Goal: Task Accomplishment & Management: Complete application form

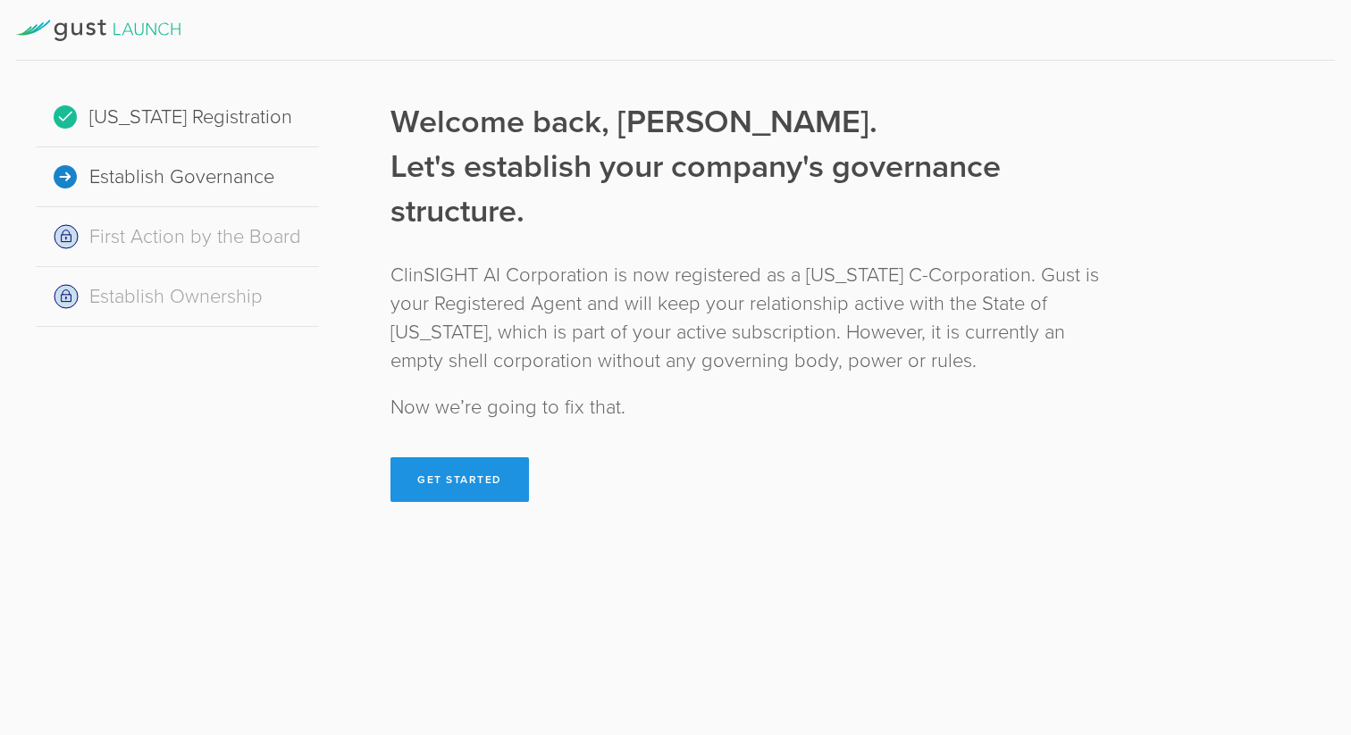
click at [447, 466] on button "Get Started" at bounding box center [459, 480] width 139 height 45
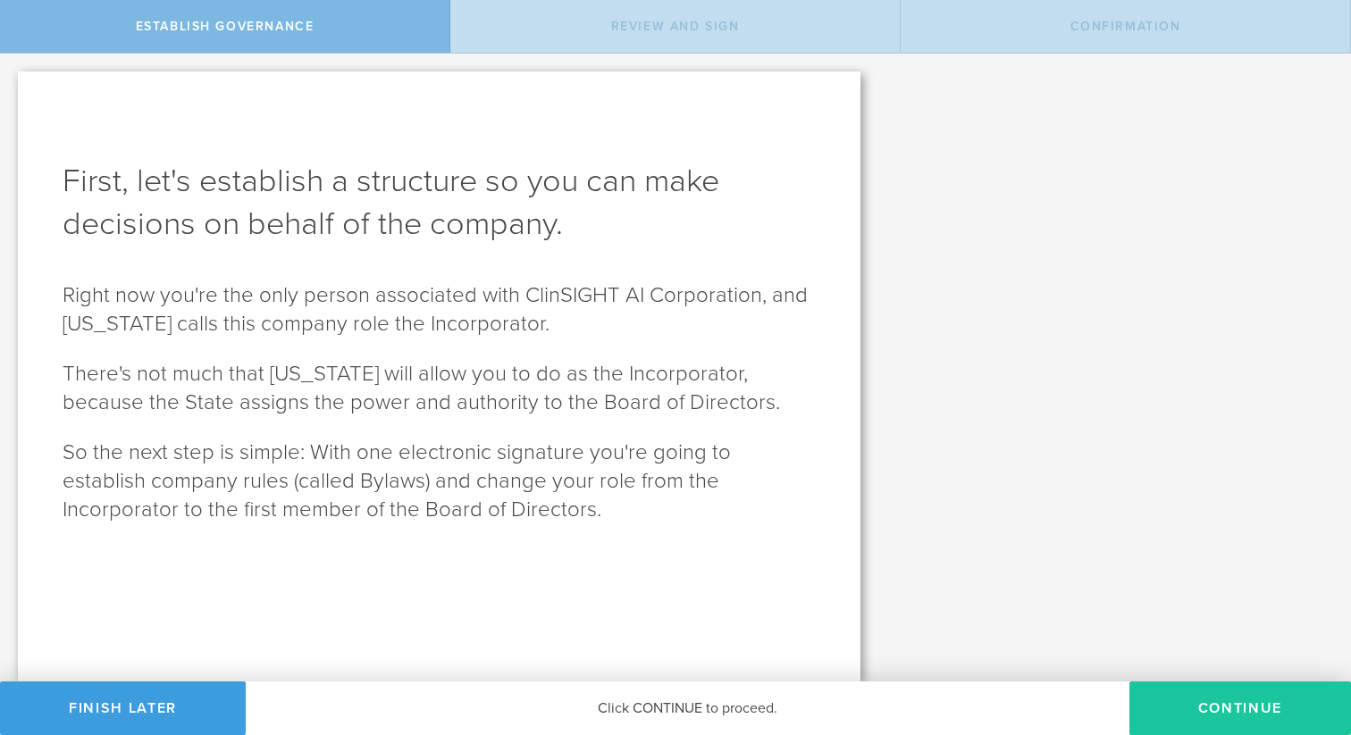
click at [1213, 709] on button "Continue" at bounding box center [1240, 709] width 222 height 54
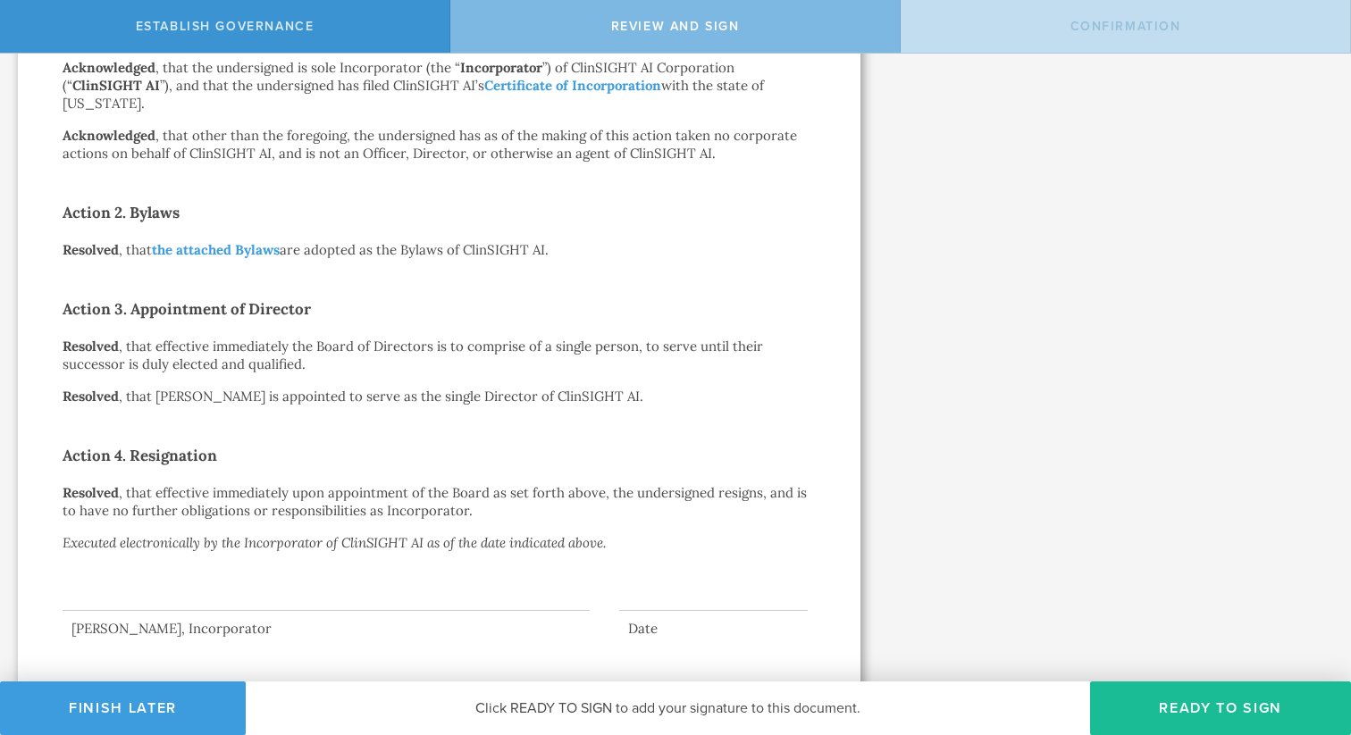
scroll to position [381, 0]
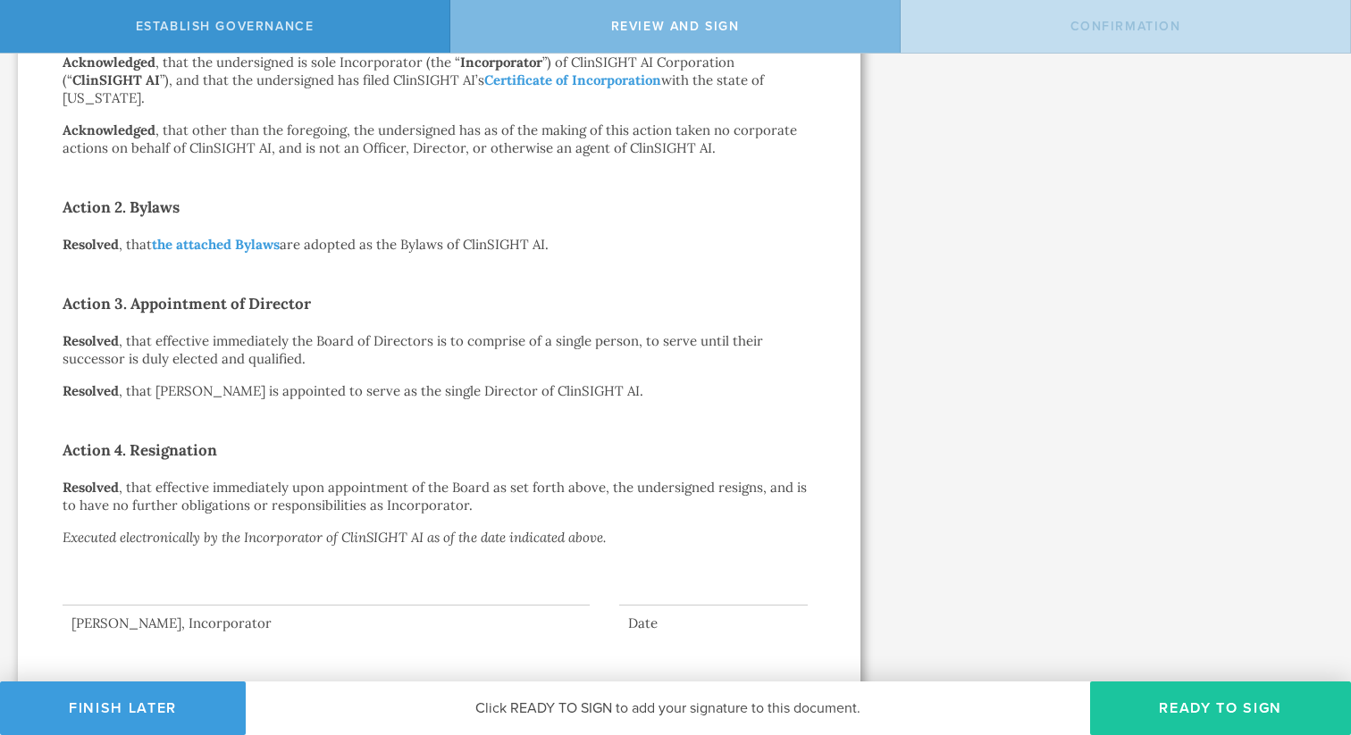
click at [1269, 705] on button "Ready to Sign" at bounding box center [1220, 709] width 261 height 54
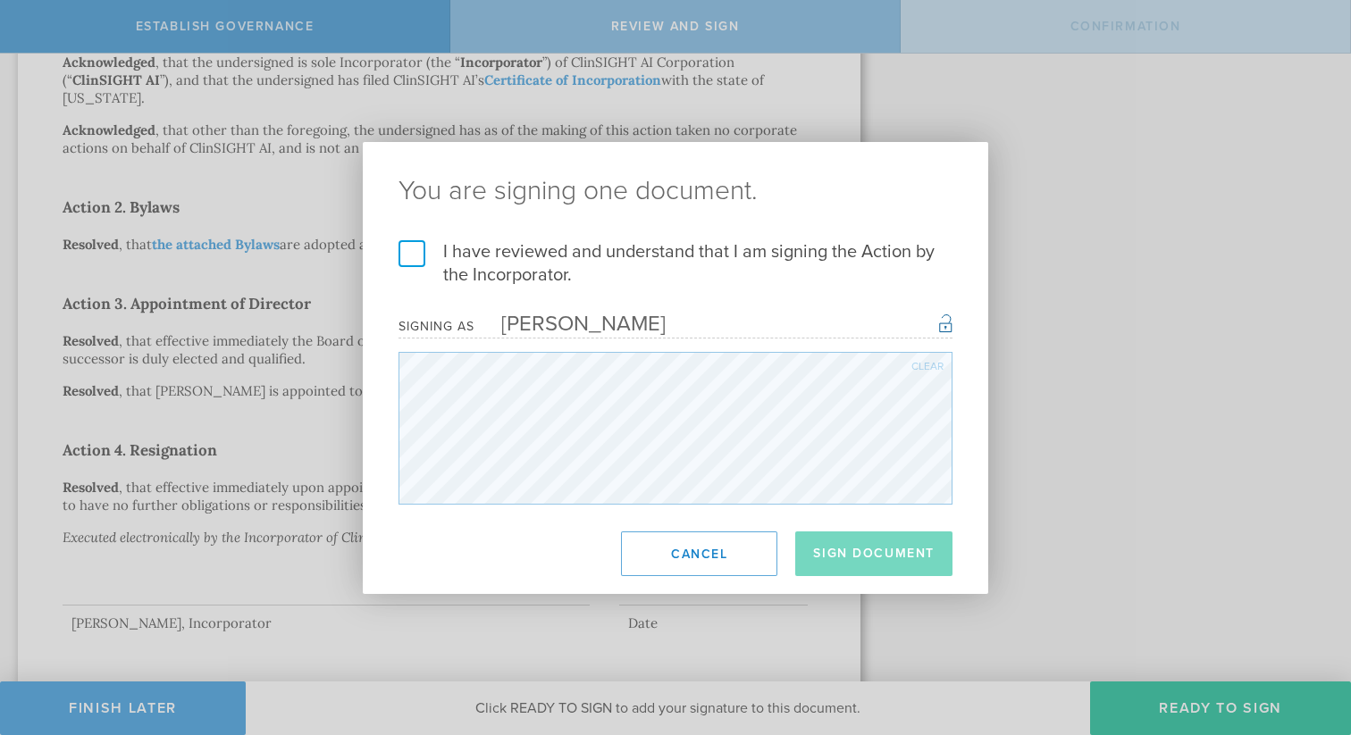
click at [404, 247] on label "I have reviewed and understand that I am signing the Action by the Incorporator." at bounding box center [676, 263] width 554 height 46
click at [0, 0] on input "I have reviewed and understand that I am signing the Action by the Incorporator." at bounding box center [0, 0] width 0 height 0
click at [906, 566] on button "Sign Document" at bounding box center [873, 554] width 157 height 45
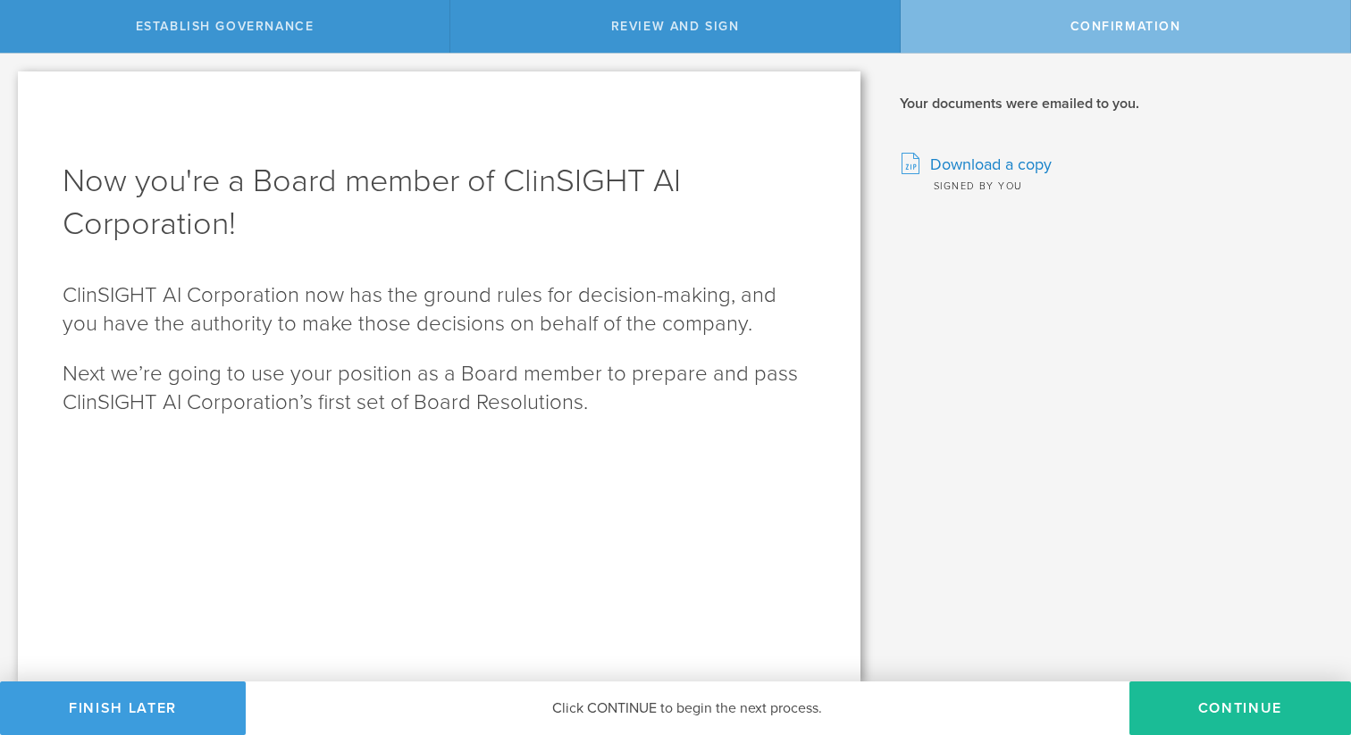
scroll to position [0, 0]
click at [1253, 718] on button "Continue" at bounding box center [1240, 709] width 222 height 54
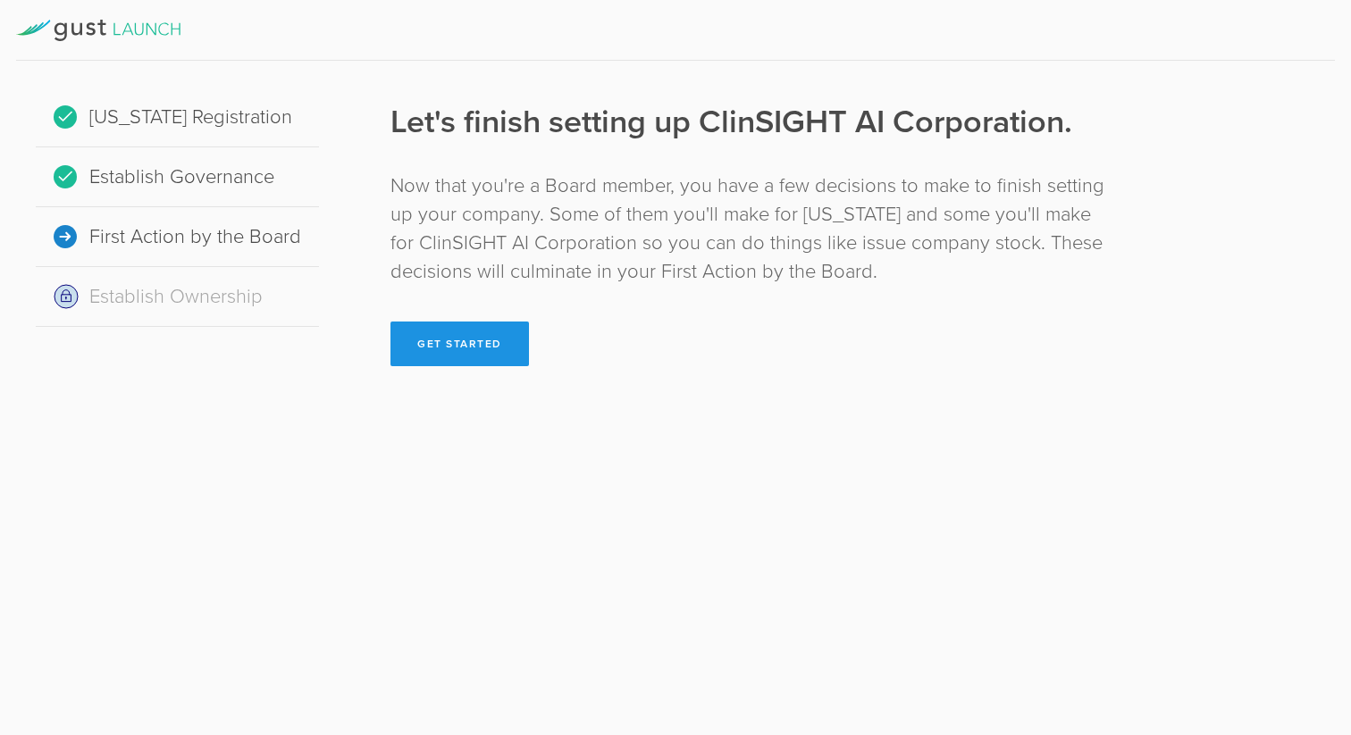
click at [466, 342] on button "Get Started" at bounding box center [459, 344] width 139 height 45
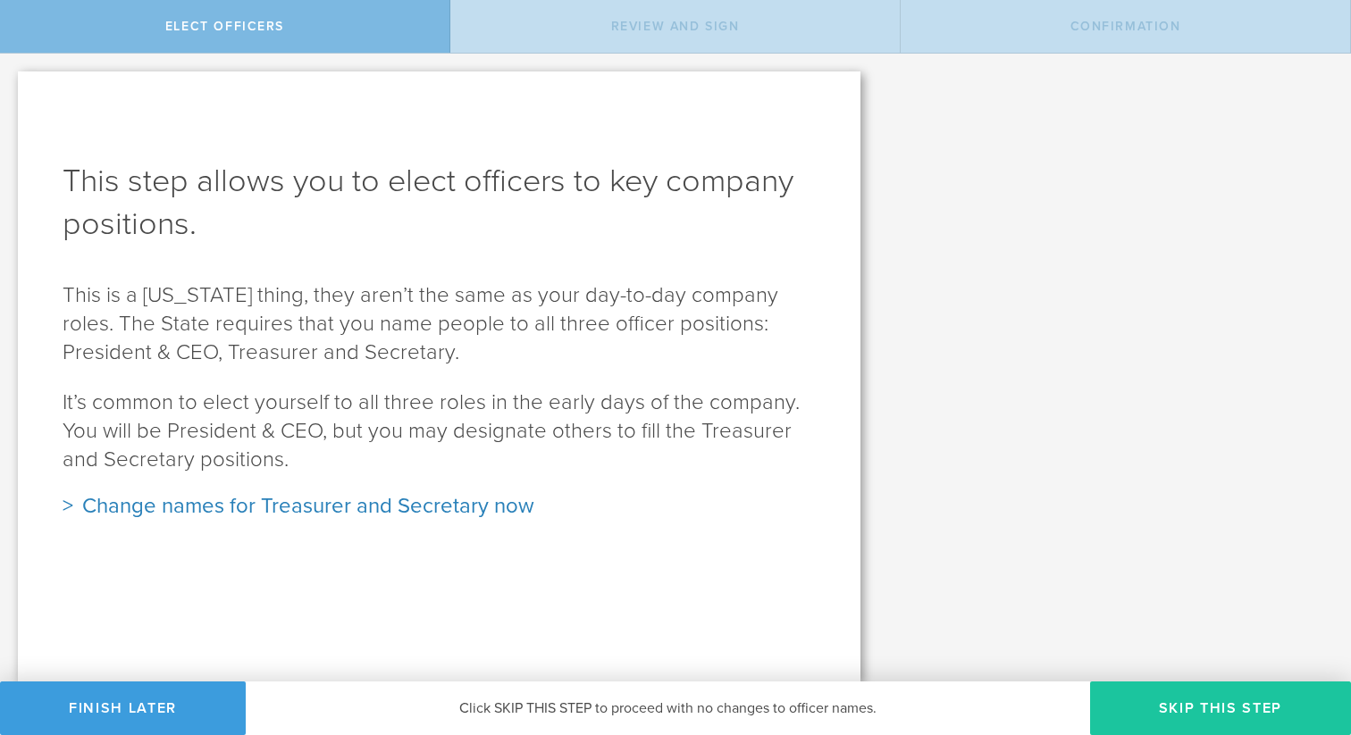
click at [1215, 714] on button "Skip this step" at bounding box center [1220, 709] width 261 height 54
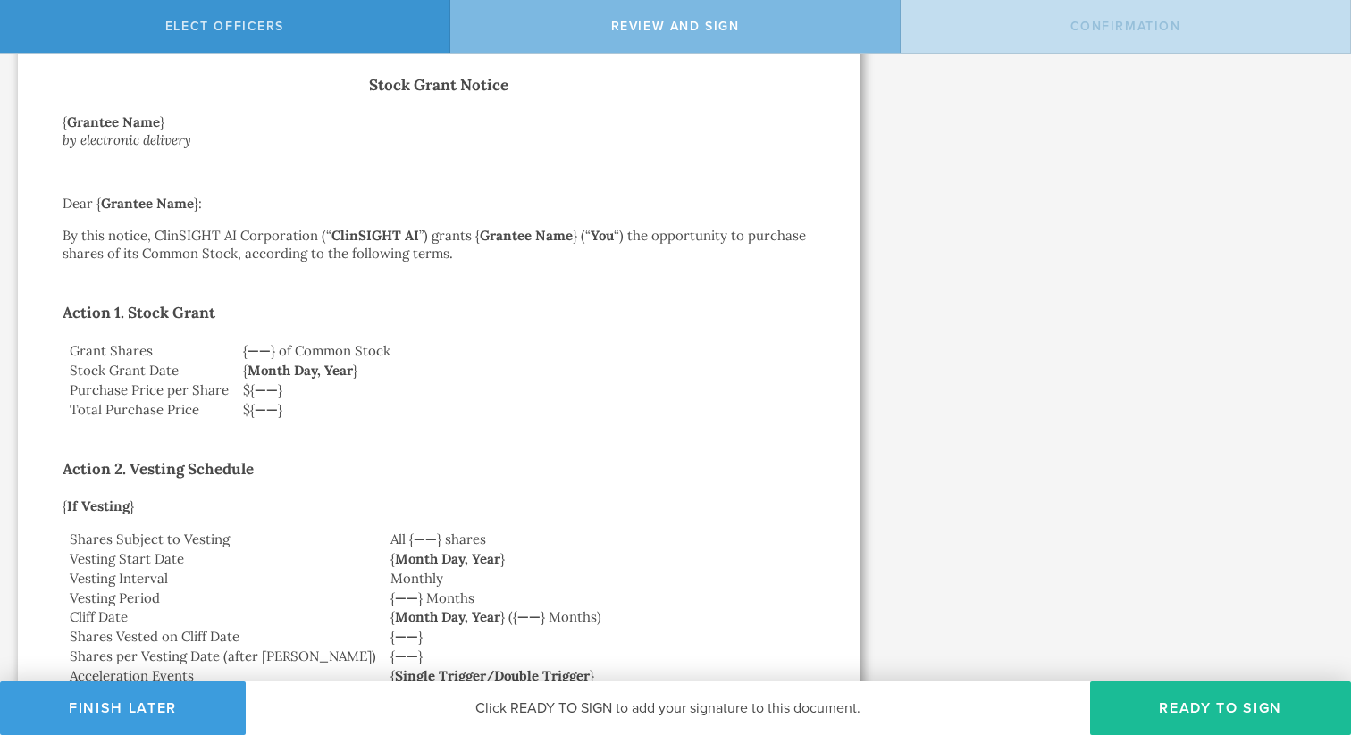
scroll to position [3040, 0]
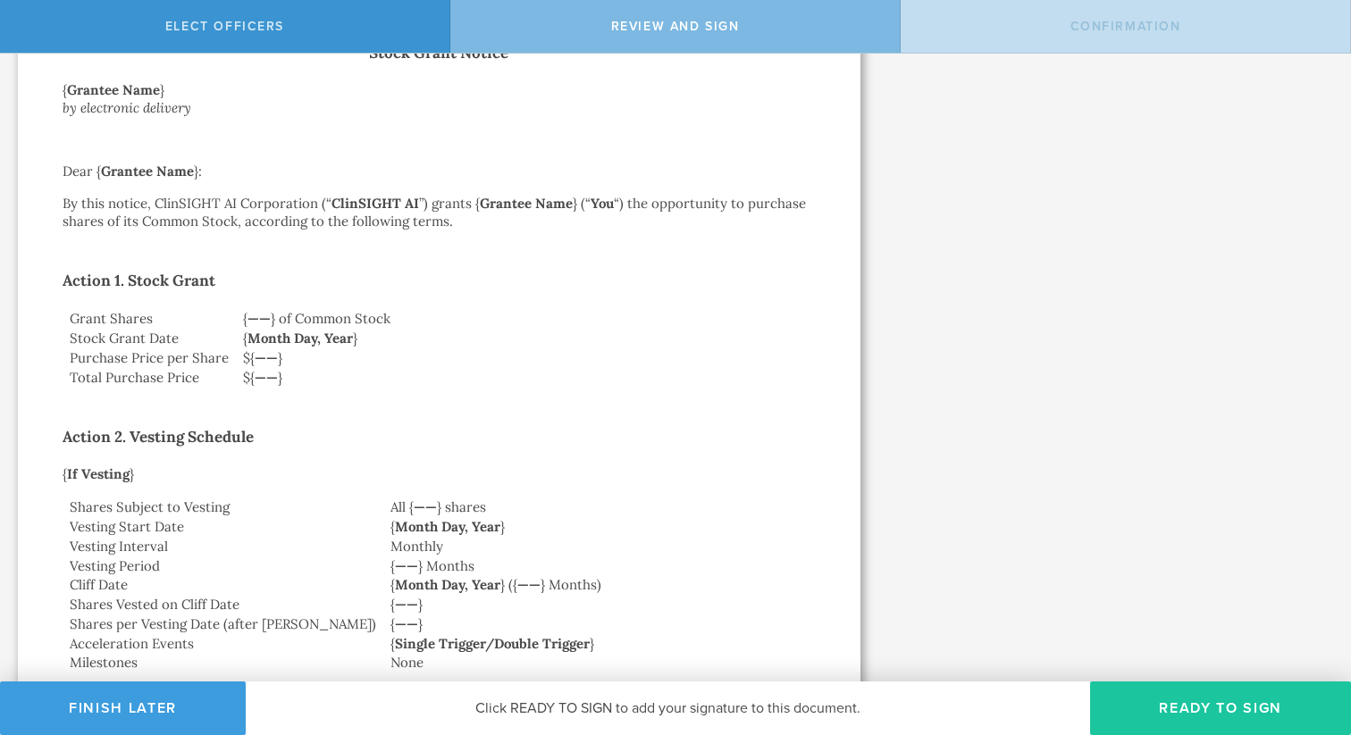
click at [1198, 717] on button "Ready to Sign" at bounding box center [1220, 709] width 261 height 54
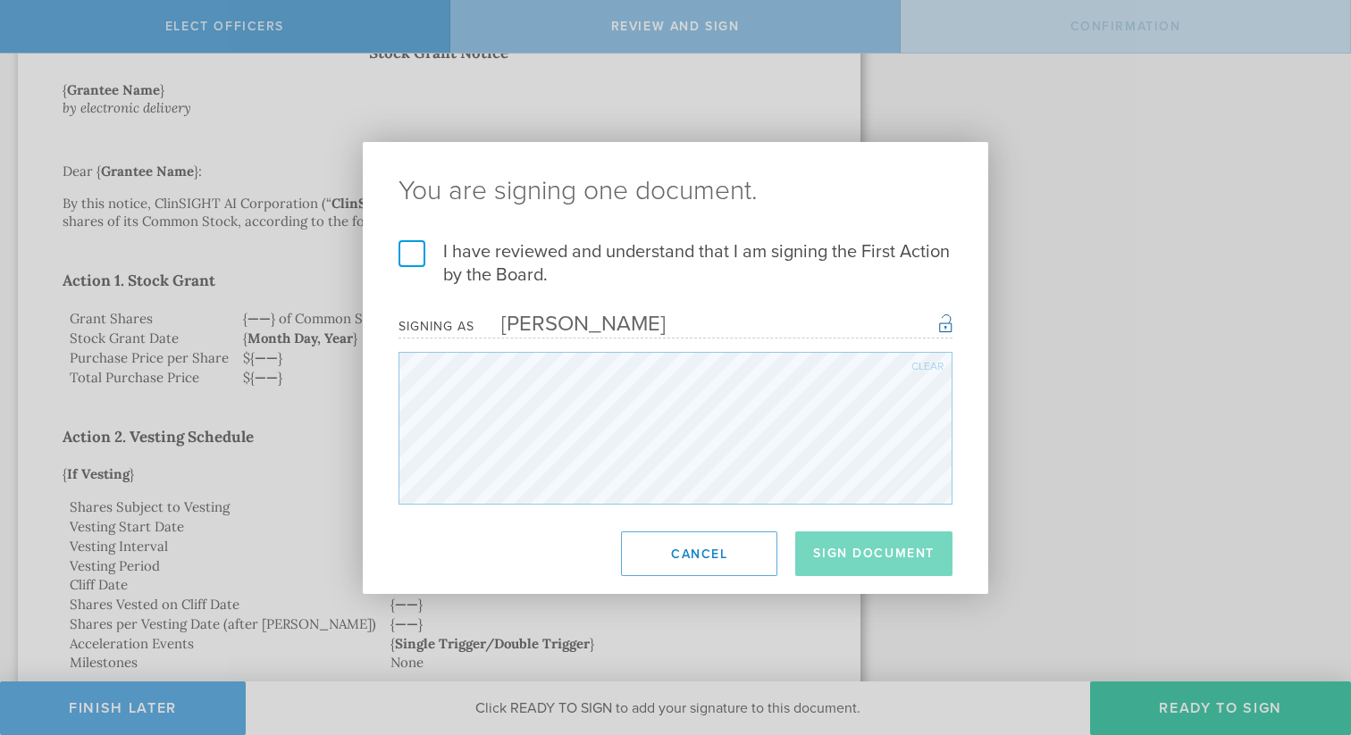
click at [474, 260] on label "I have reviewed and understand that I am signing the First Action by the Board." at bounding box center [676, 263] width 554 height 46
click at [0, 0] on input "I have reviewed and understand that I am signing the First Action by the Board." at bounding box center [0, 0] width 0 height 0
click at [921, 557] on button "Sign Document" at bounding box center [873, 554] width 157 height 45
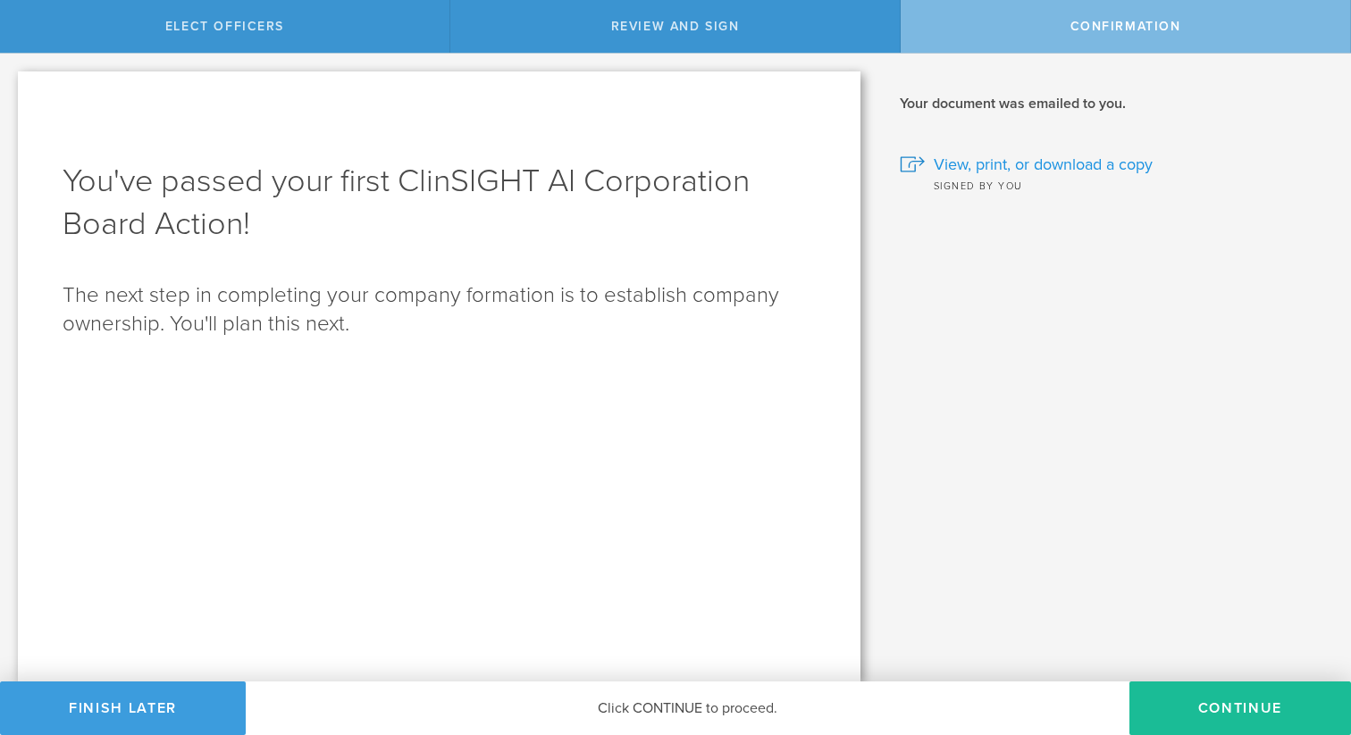
click at [1100, 157] on span "View, print, or download a copy" at bounding box center [1043, 164] width 219 height 23
click at [1259, 716] on button "Continue" at bounding box center [1240, 709] width 222 height 54
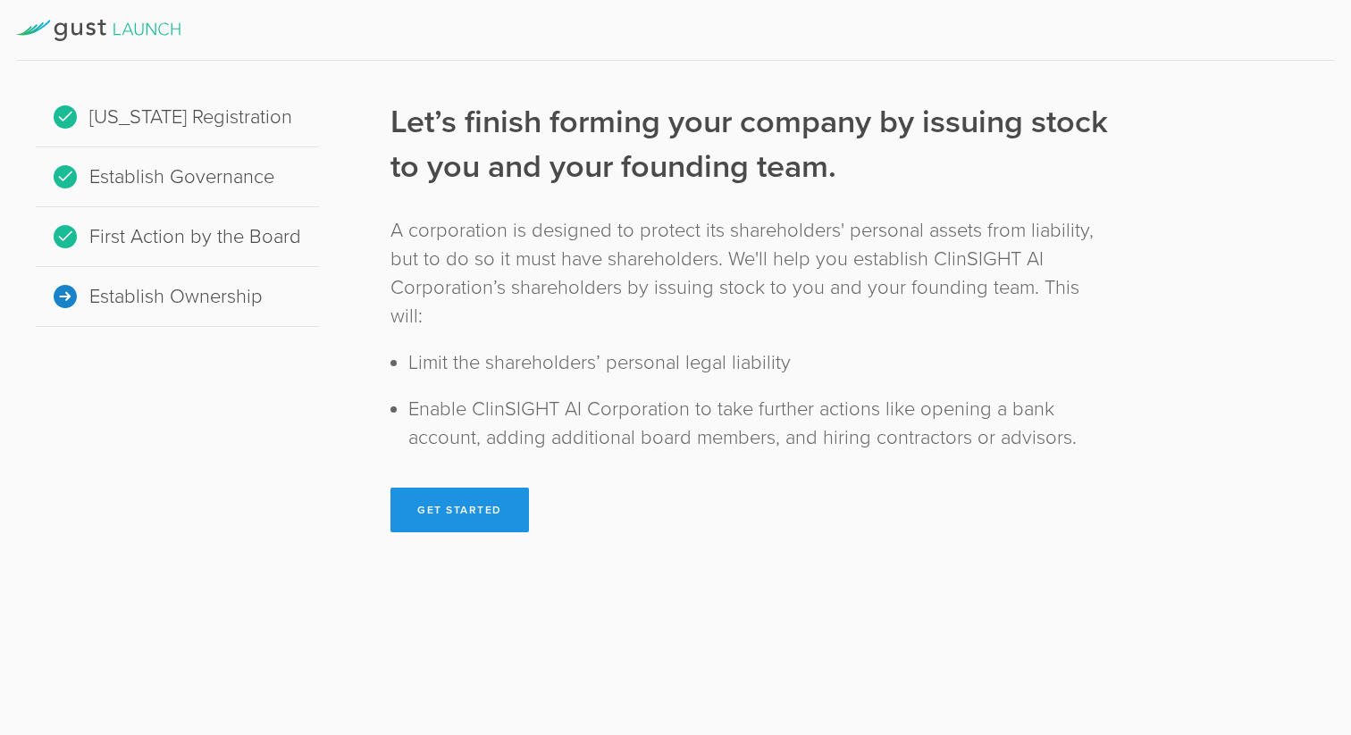
click at [440, 488] on button "Get Started" at bounding box center [459, 510] width 139 height 45
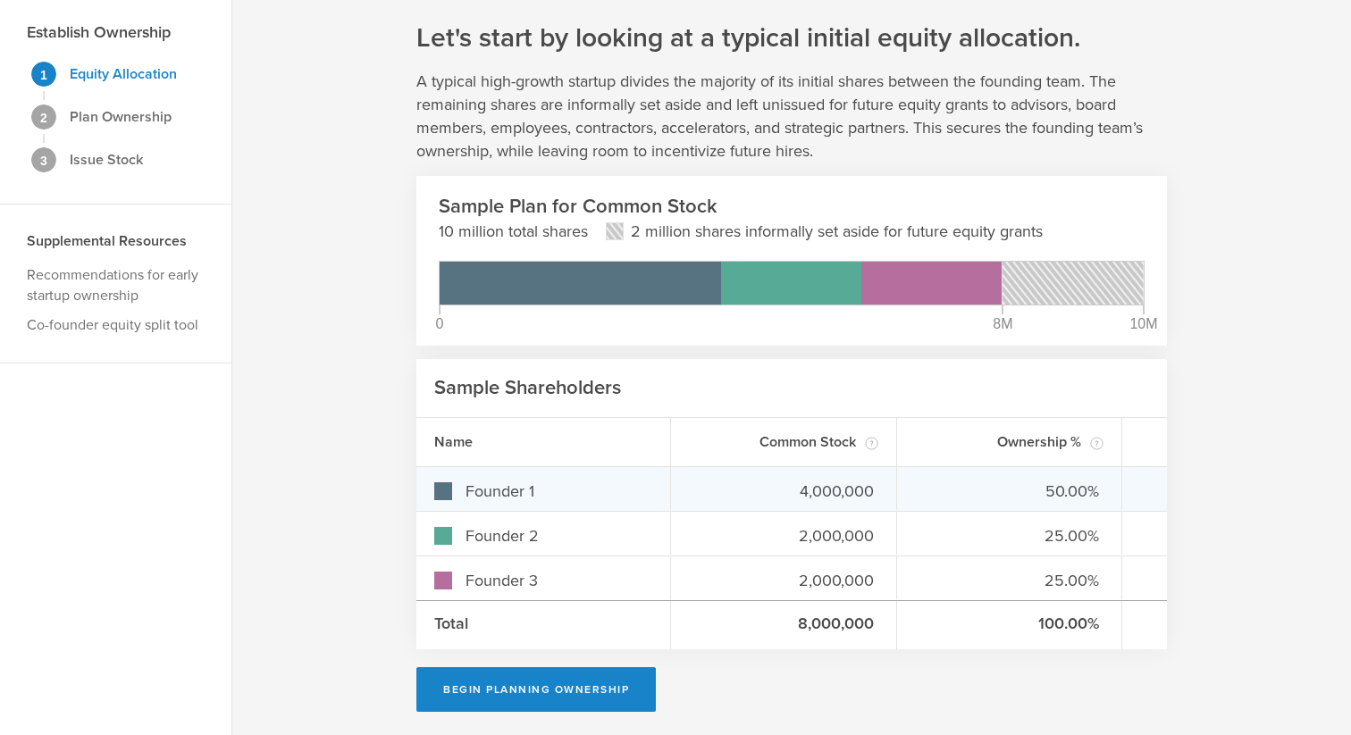
scroll to position [63, 0]
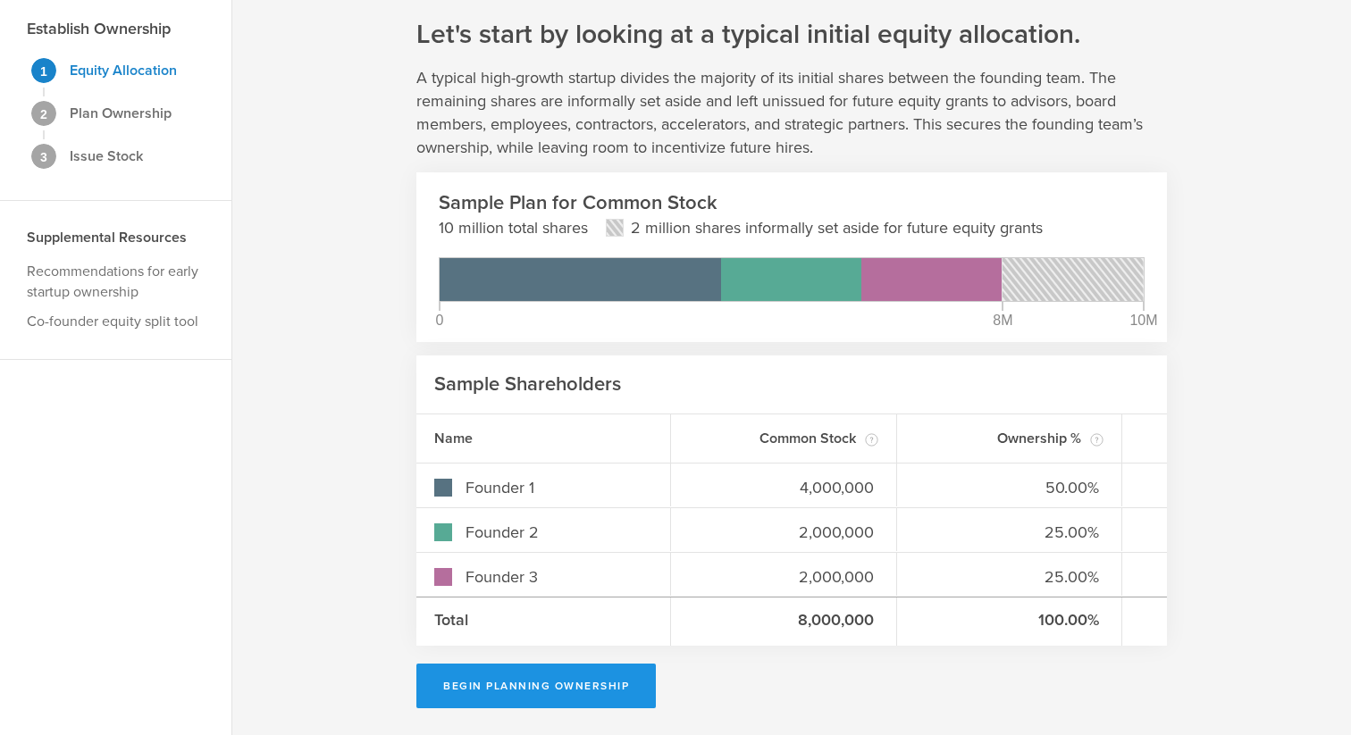
click at [592, 689] on button "Begin Planning Ownership" at bounding box center [535, 686] width 239 height 45
type input "Ranad Humeidi"
type input "-"
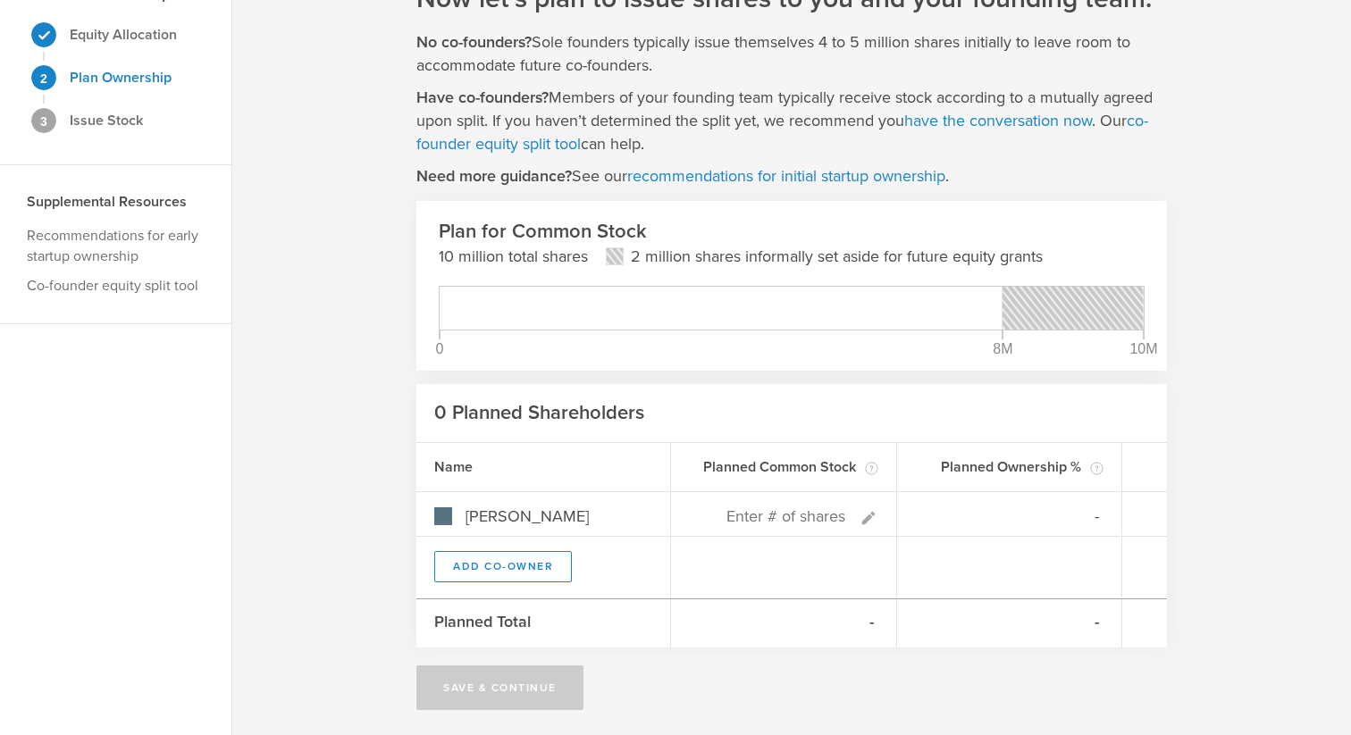
scroll to position [101, 0]
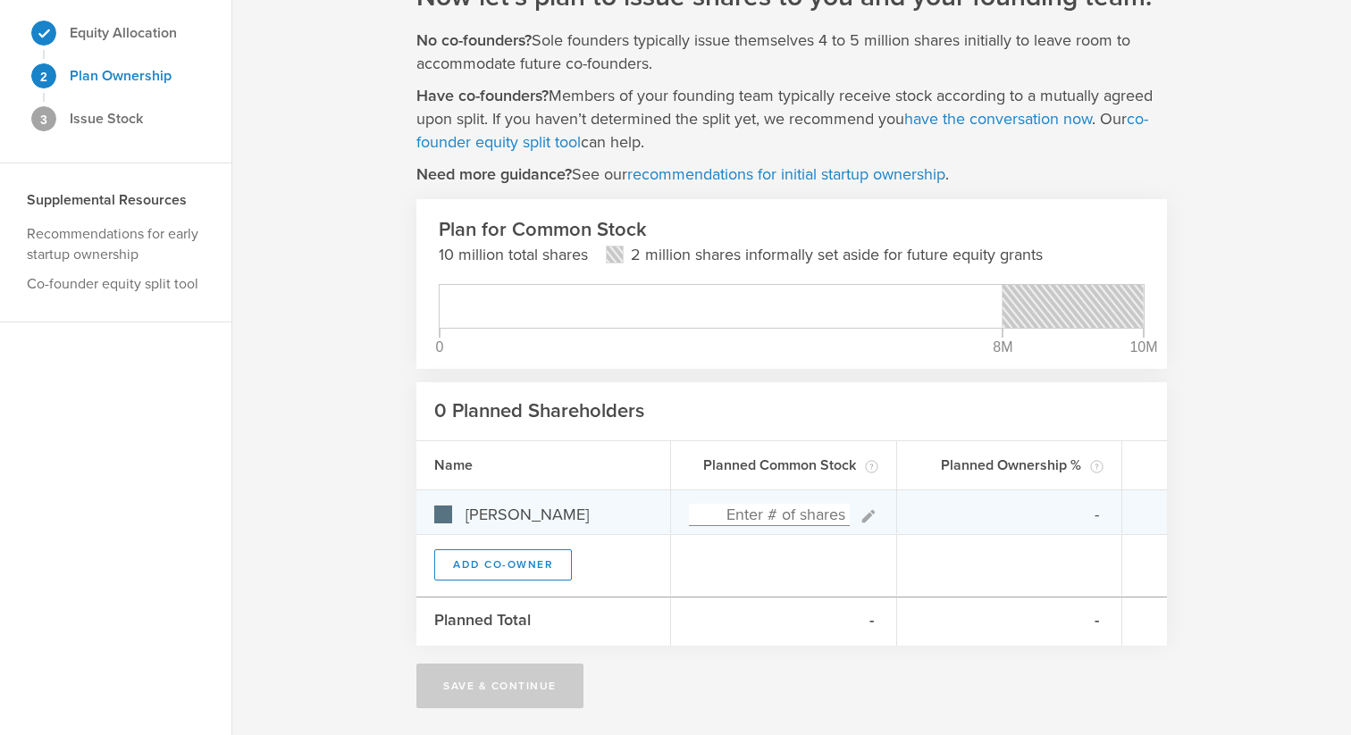
click at [789, 516] on input at bounding box center [769, 515] width 161 height 22
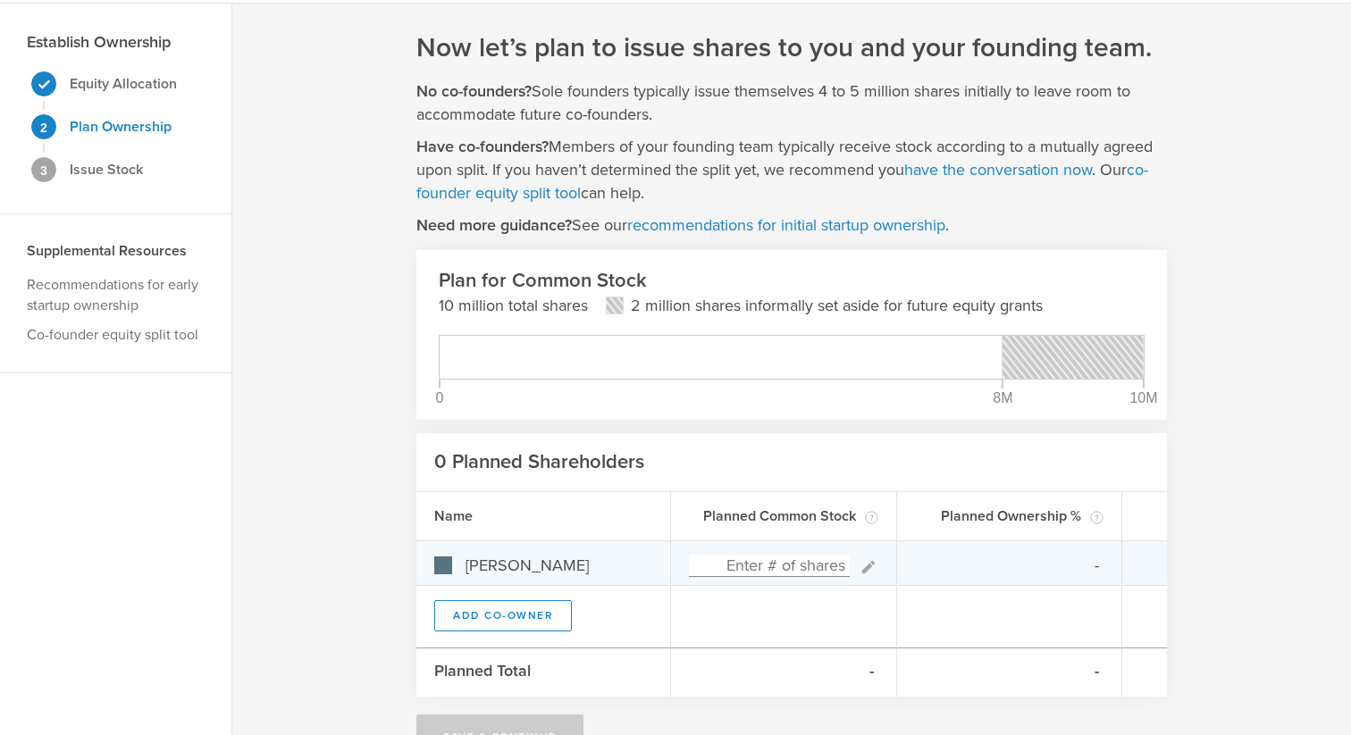
scroll to position [53, 0]
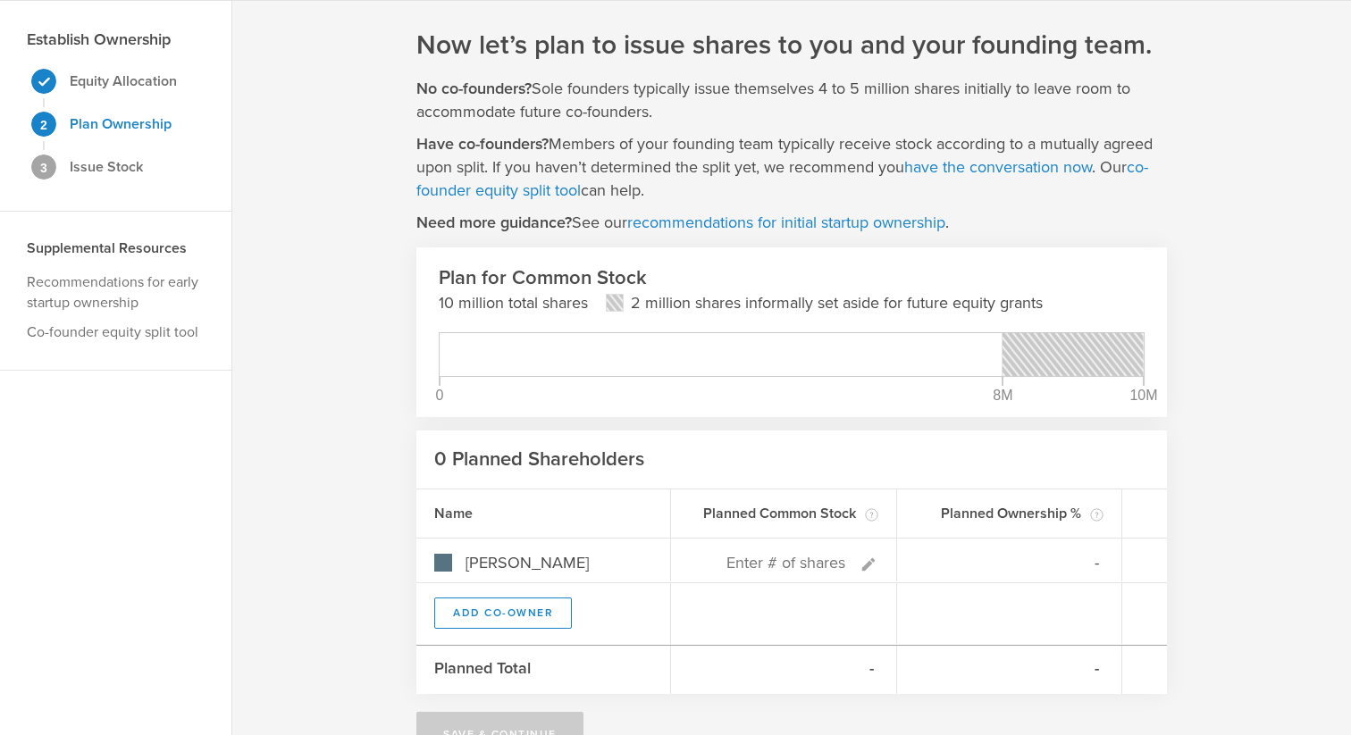
type input "0%"
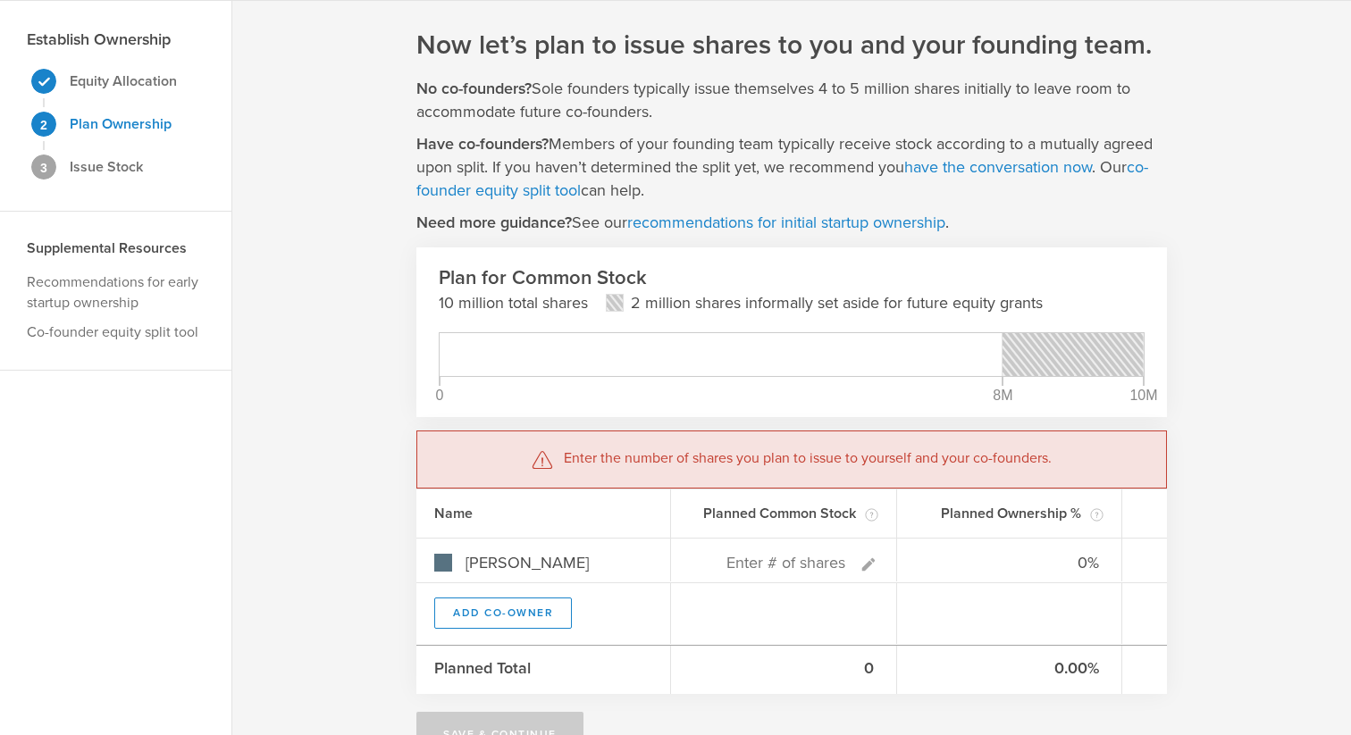
click at [819, 231] on p "Need more guidance? See our recommendations for initial startup ownership ." at bounding box center [682, 222] width 533 height 23
click at [819, 225] on link "recommendations for initial startup ownership" at bounding box center [786, 223] width 318 height 20
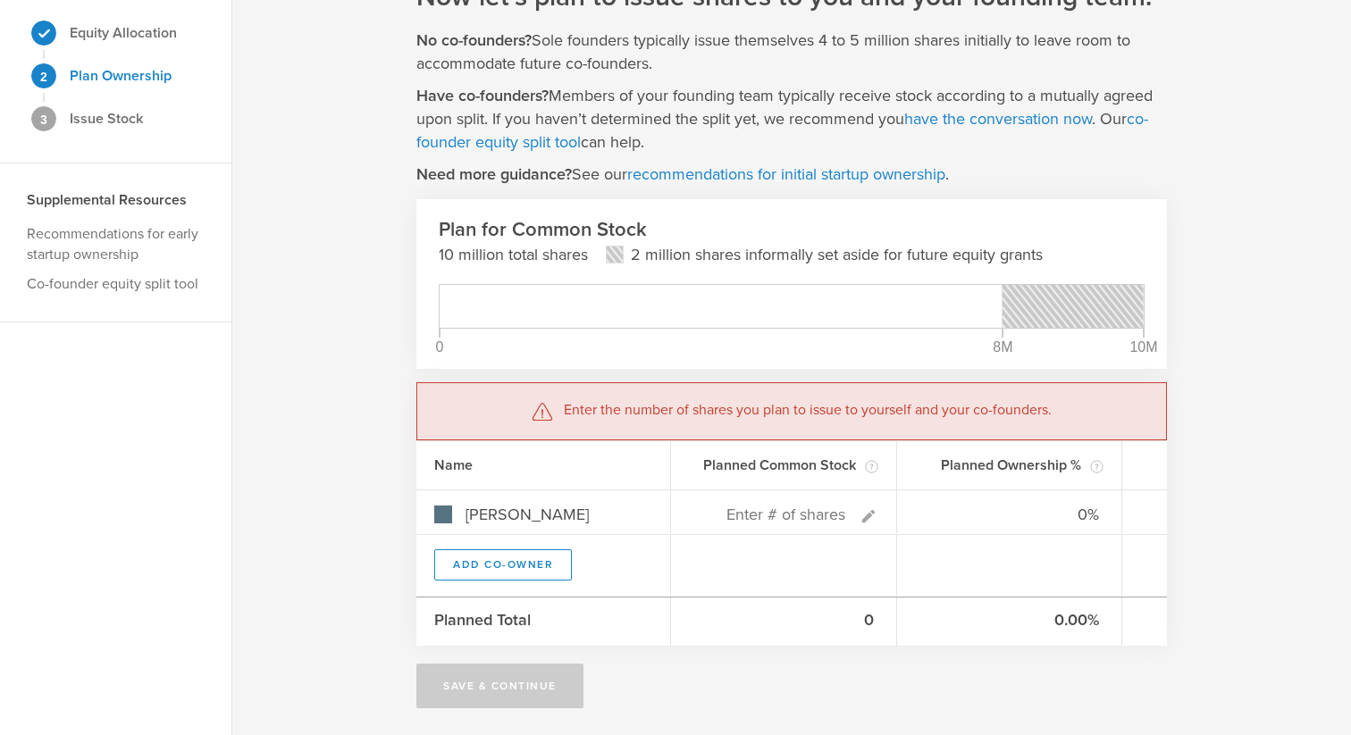
scroll to position [0, 0]
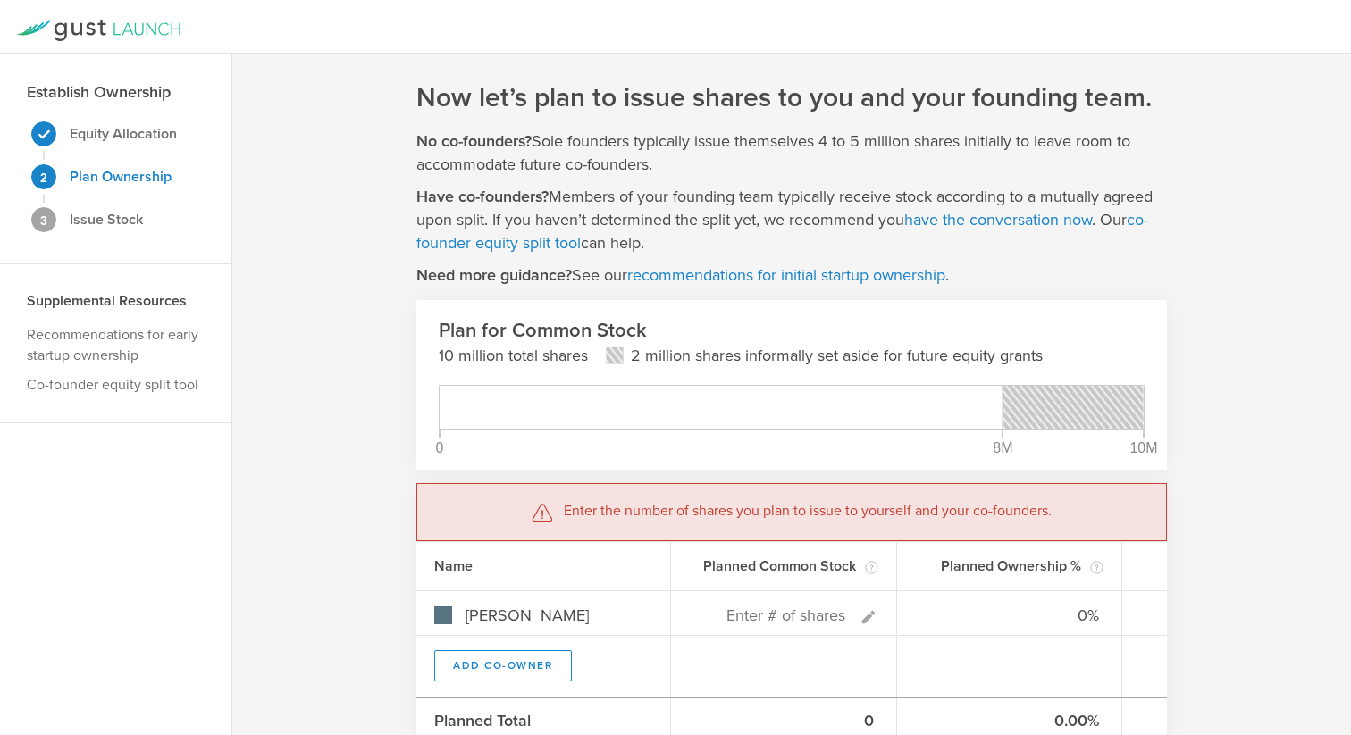
click at [66, 174] on div "2 Plan Ownership" at bounding box center [99, 177] width 145 height 34
click at [109, 176] on strong "Plan Ownership" at bounding box center [121, 177] width 102 height 18
click at [109, 223] on strong "Issue Stock" at bounding box center [106, 220] width 73 height 18
click at [115, 139] on strong "Equity Allocation" at bounding box center [123, 134] width 107 height 18
type input "Founder 1"
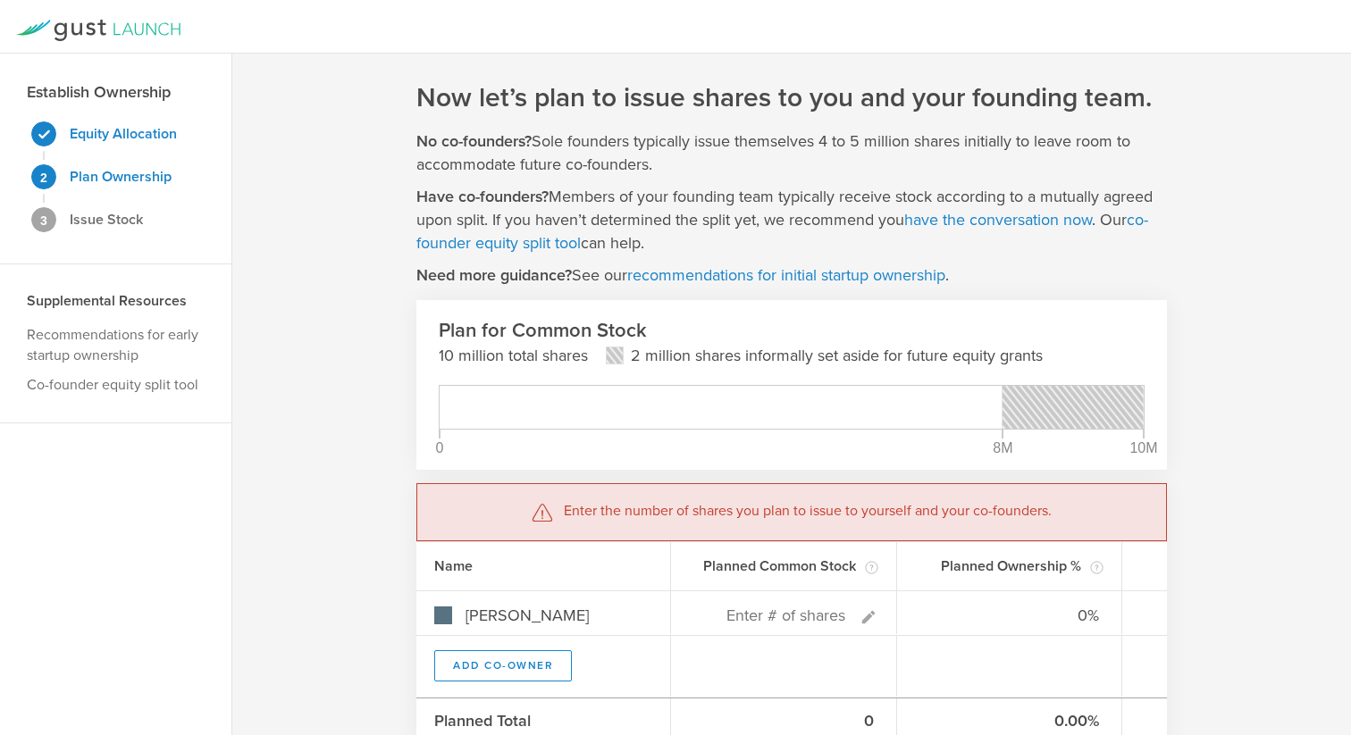
type input "4,000,000"
type input "50.00%"
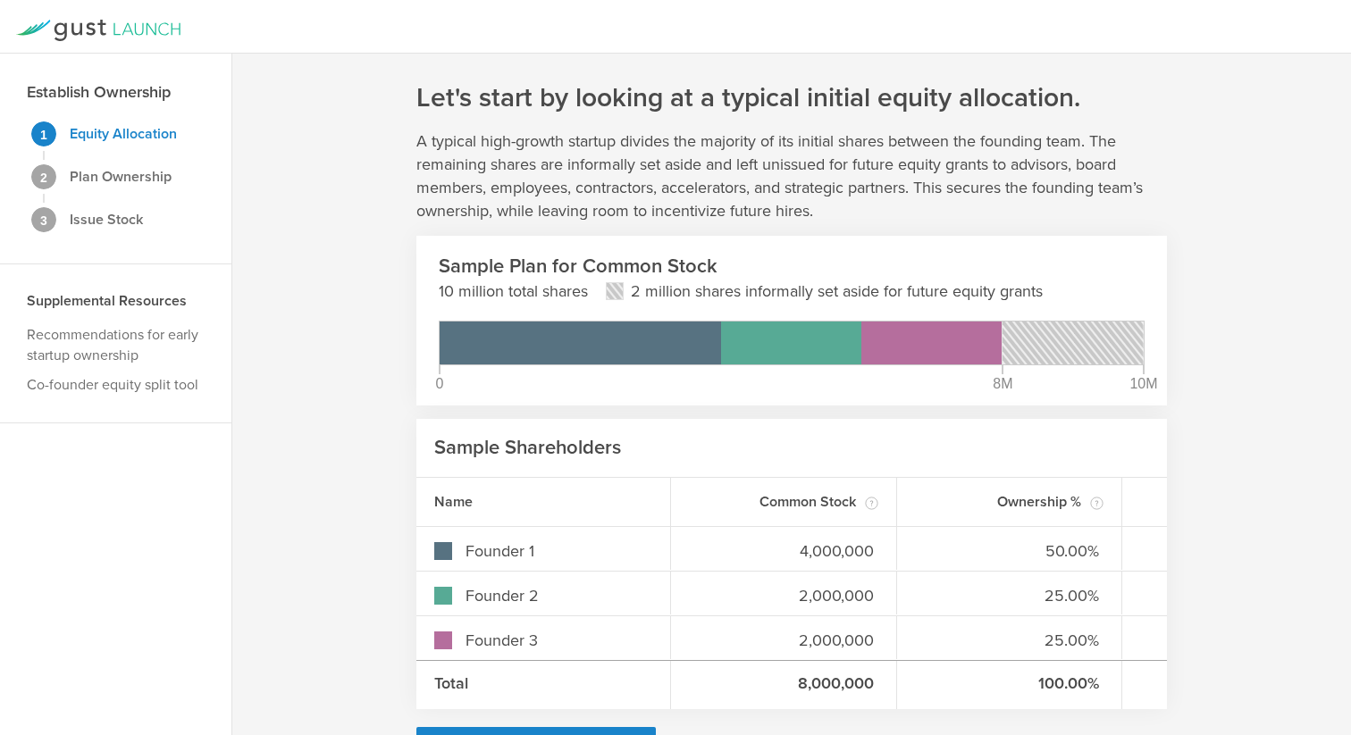
click at [152, 25] on icon at bounding box center [98, 30] width 164 height 21
click at [89, 23] on icon at bounding box center [91, 28] width 10 height 13
click at [79, 284] on div "Supplemental Resources Recommendations for early startup ownership Co-founder e…" at bounding box center [115, 344] width 231 height 159
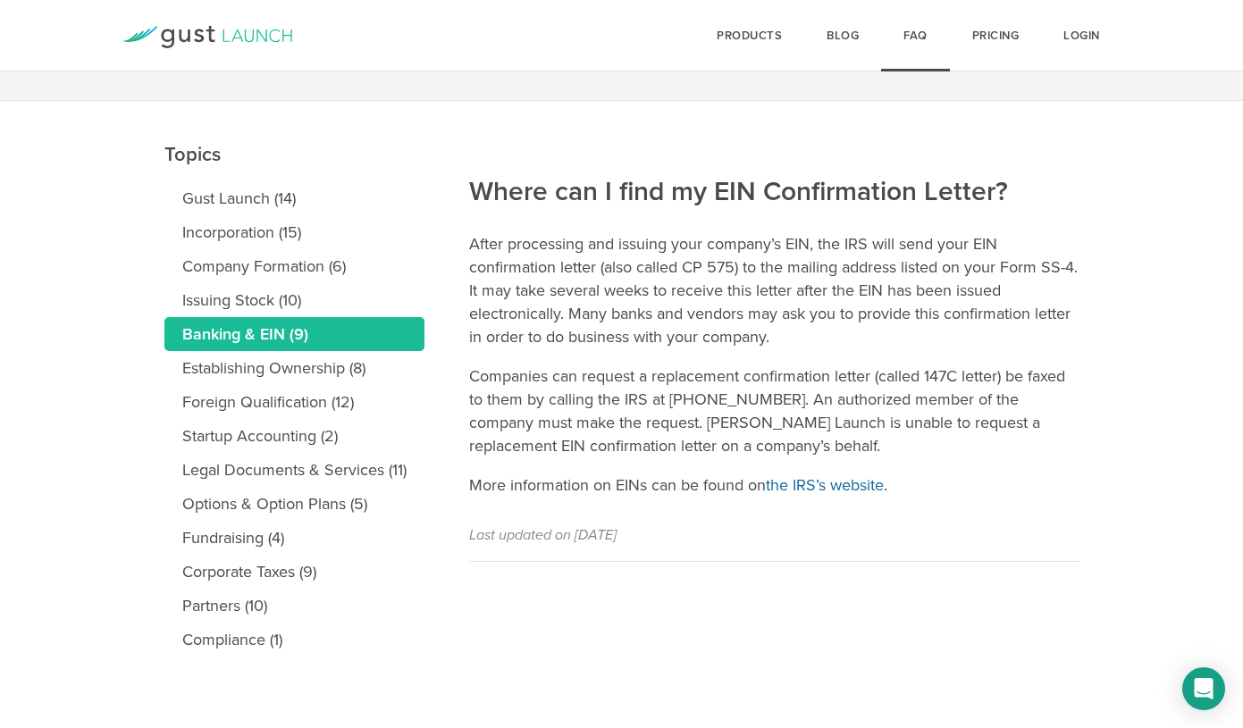
click at [830, 480] on link "the IRS’s website" at bounding box center [825, 485] width 118 height 20
